Goal: Register for event/course

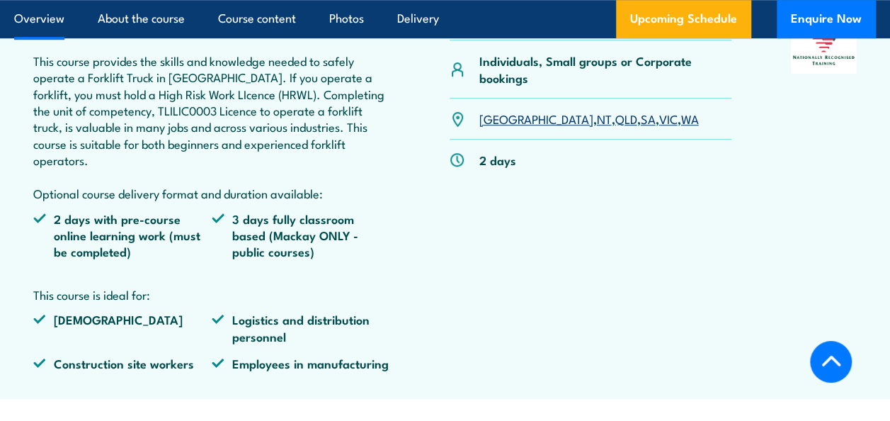
scroll to position [520, 0]
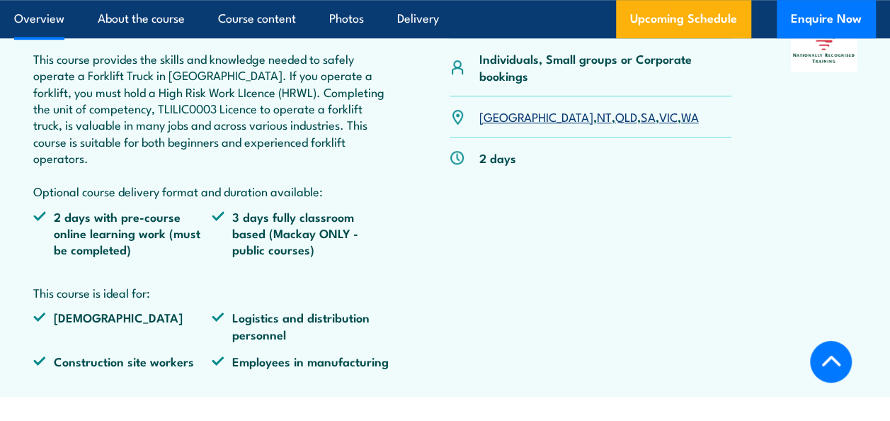
click at [604, 108] on p "NSW , NT , QLD , SA , VIC , WA" at bounding box center [589, 116] width 220 height 16
click at [659, 112] on link "VIC" at bounding box center [668, 116] width 18 height 17
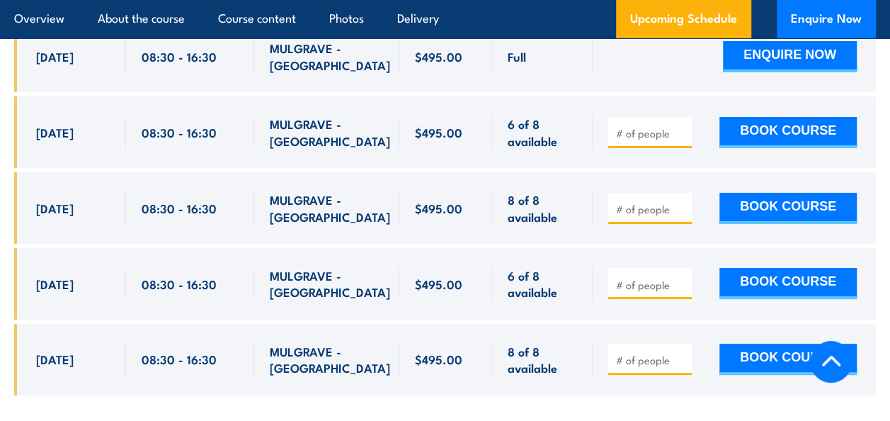
scroll to position [2606, 0]
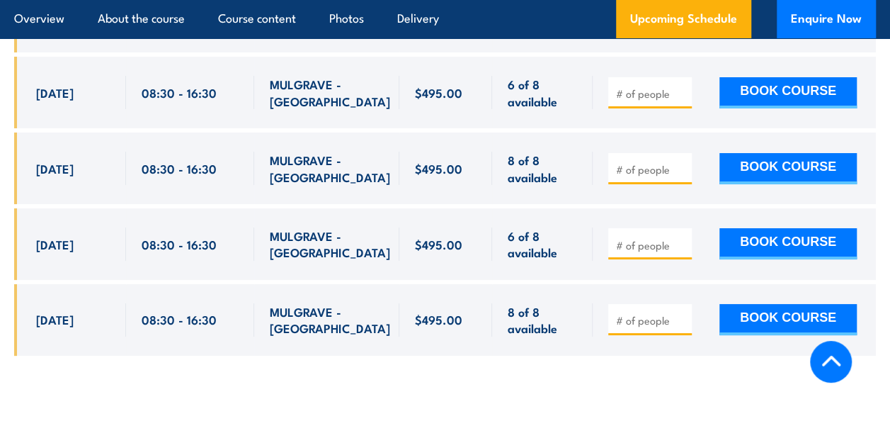
click at [120, 242] on div "Full Full" at bounding box center [445, 178] width 862 height 395
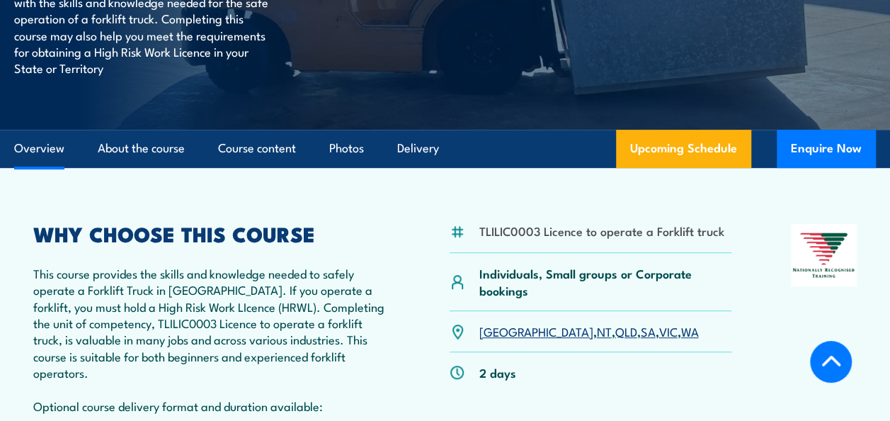
scroll to position [314, 0]
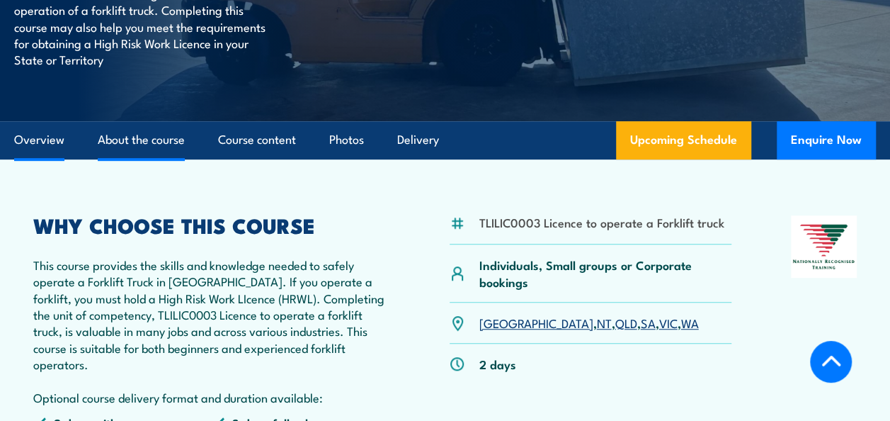
click at [152, 133] on link "About the course" at bounding box center [141, 140] width 87 height 38
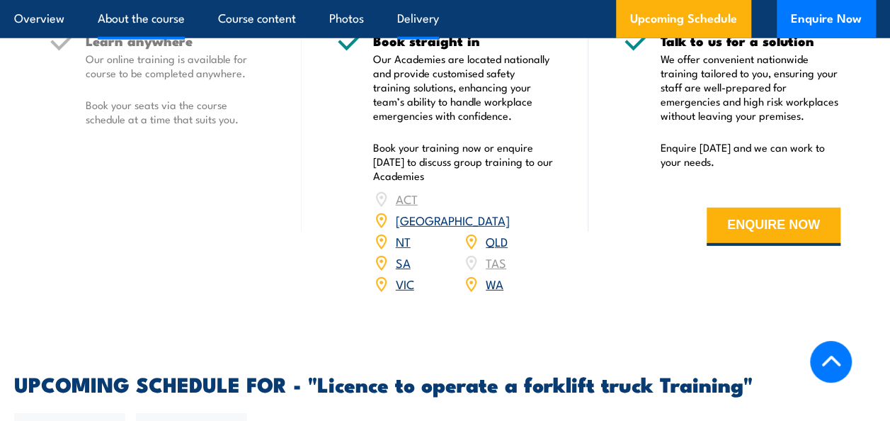
scroll to position [2024, 0]
